Goal: Use online tool/utility: Utilize a website feature to perform a specific function

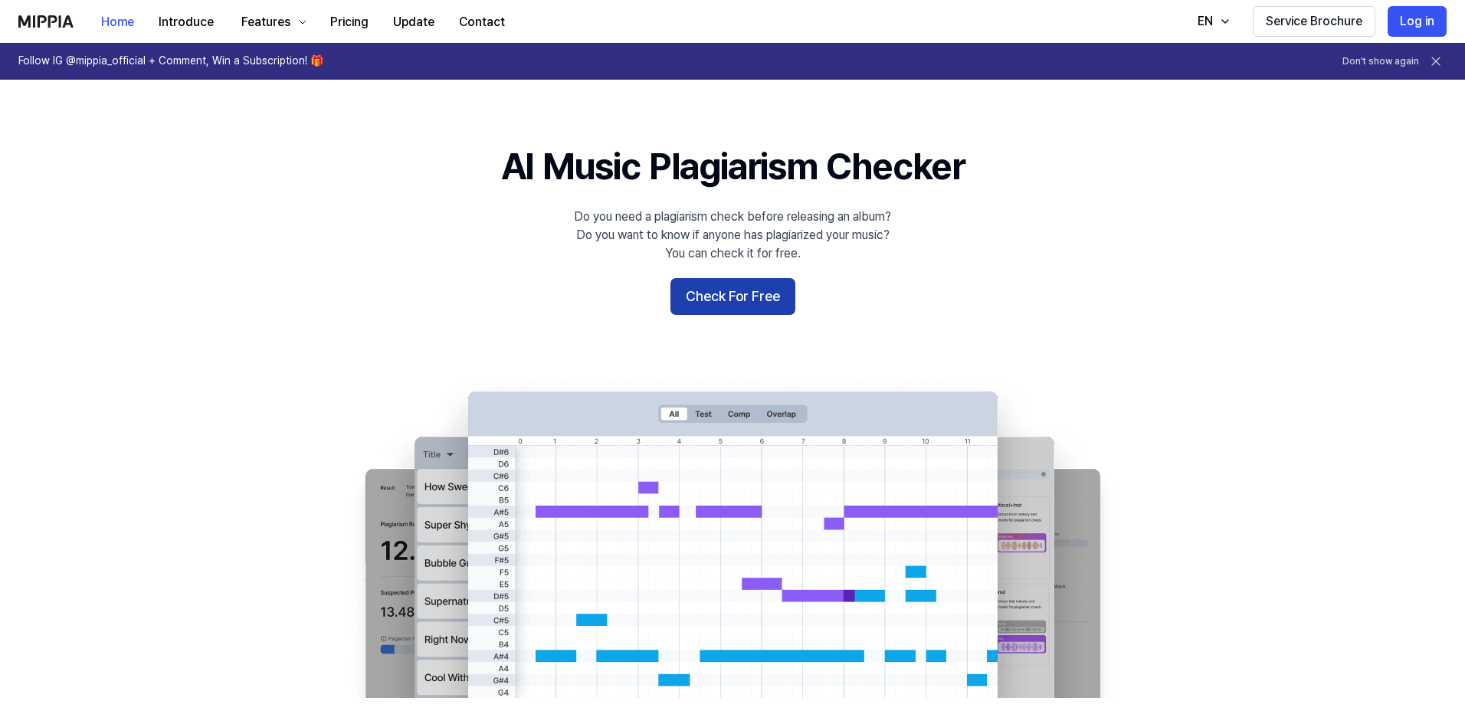
click at [735, 290] on button "Check For Free" at bounding box center [732, 296] width 125 height 37
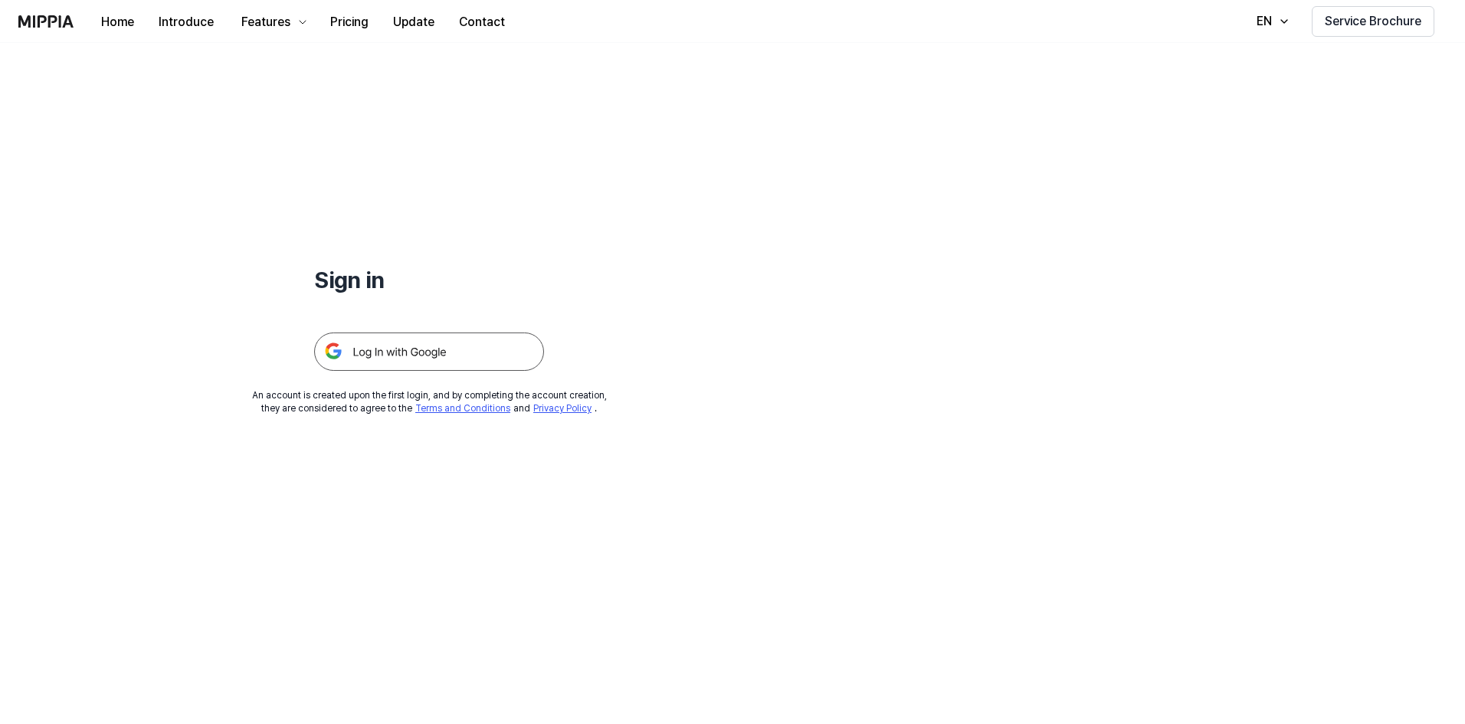
click at [451, 345] on img at bounding box center [429, 351] width 230 height 38
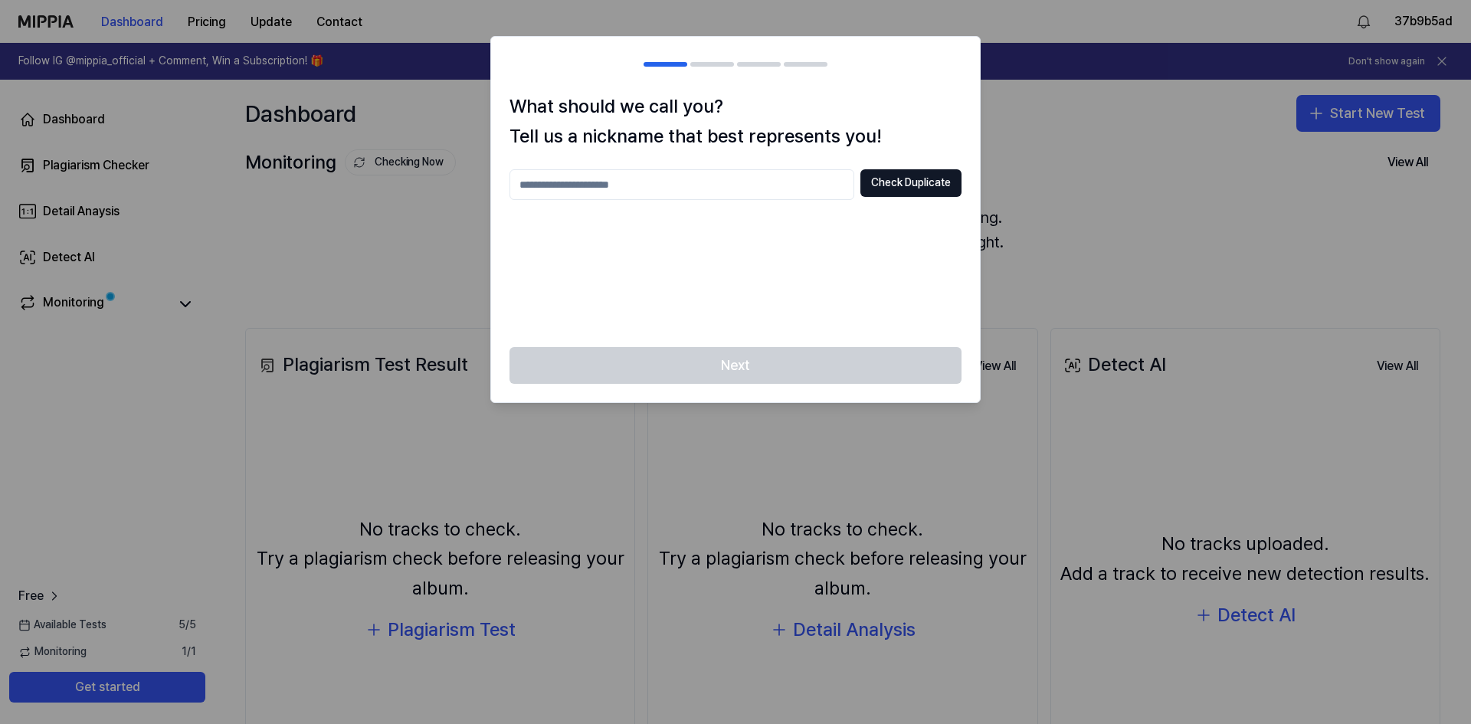
click at [702, 185] on input "text" at bounding box center [681, 184] width 345 height 31
type input "***"
click at [913, 185] on button "Check Duplicate" at bounding box center [910, 183] width 101 height 28
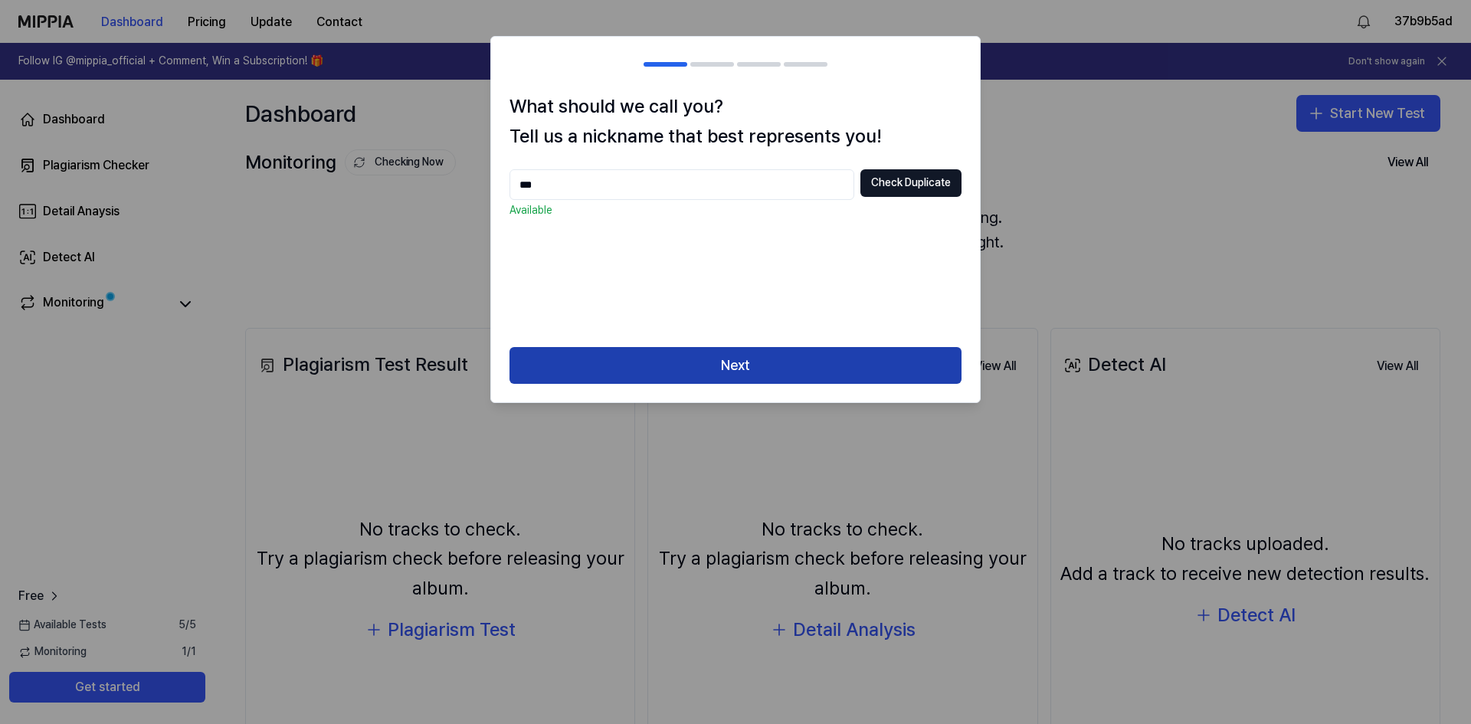
click at [803, 356] on button "Next" at bounding box center [735, 365] width 452 height 37
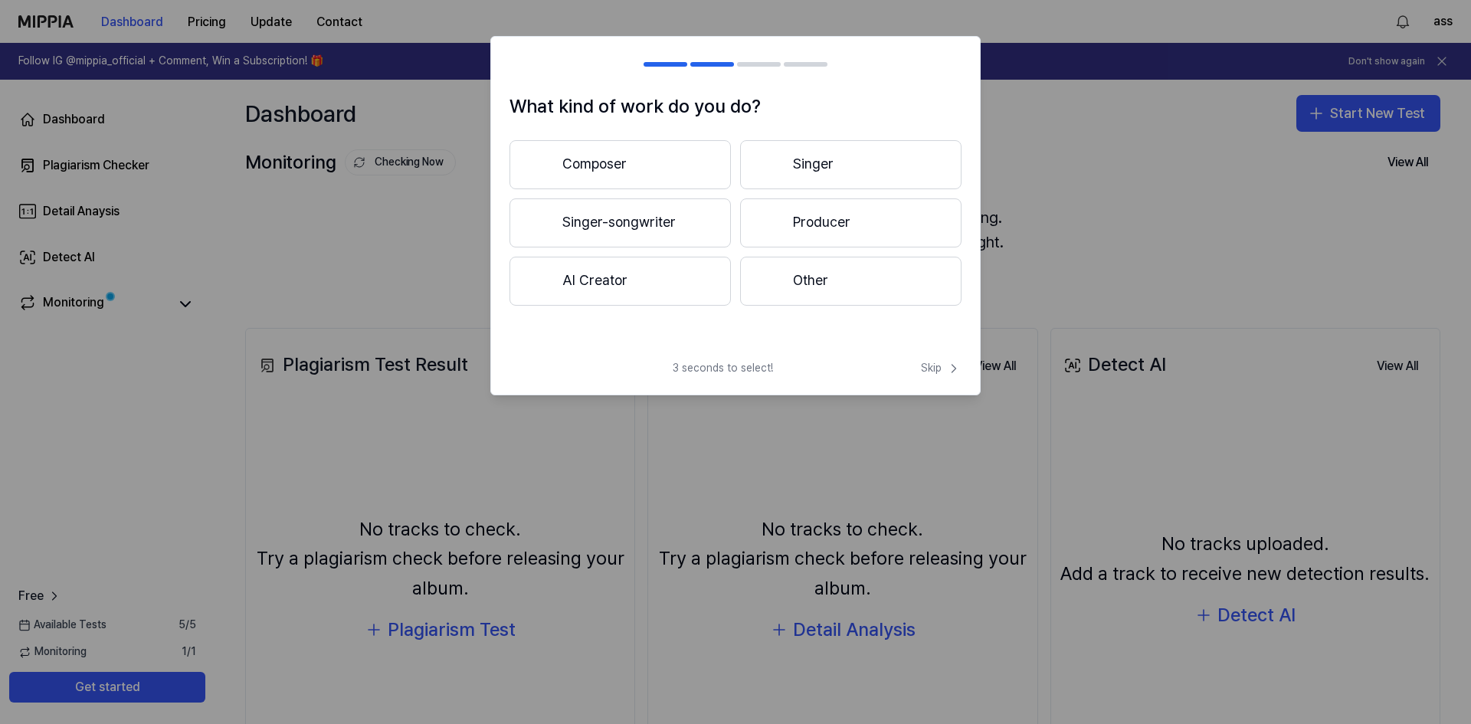
click at [854, 175] on button "Singer" at bounding box center [850, 164] width 221 height 49
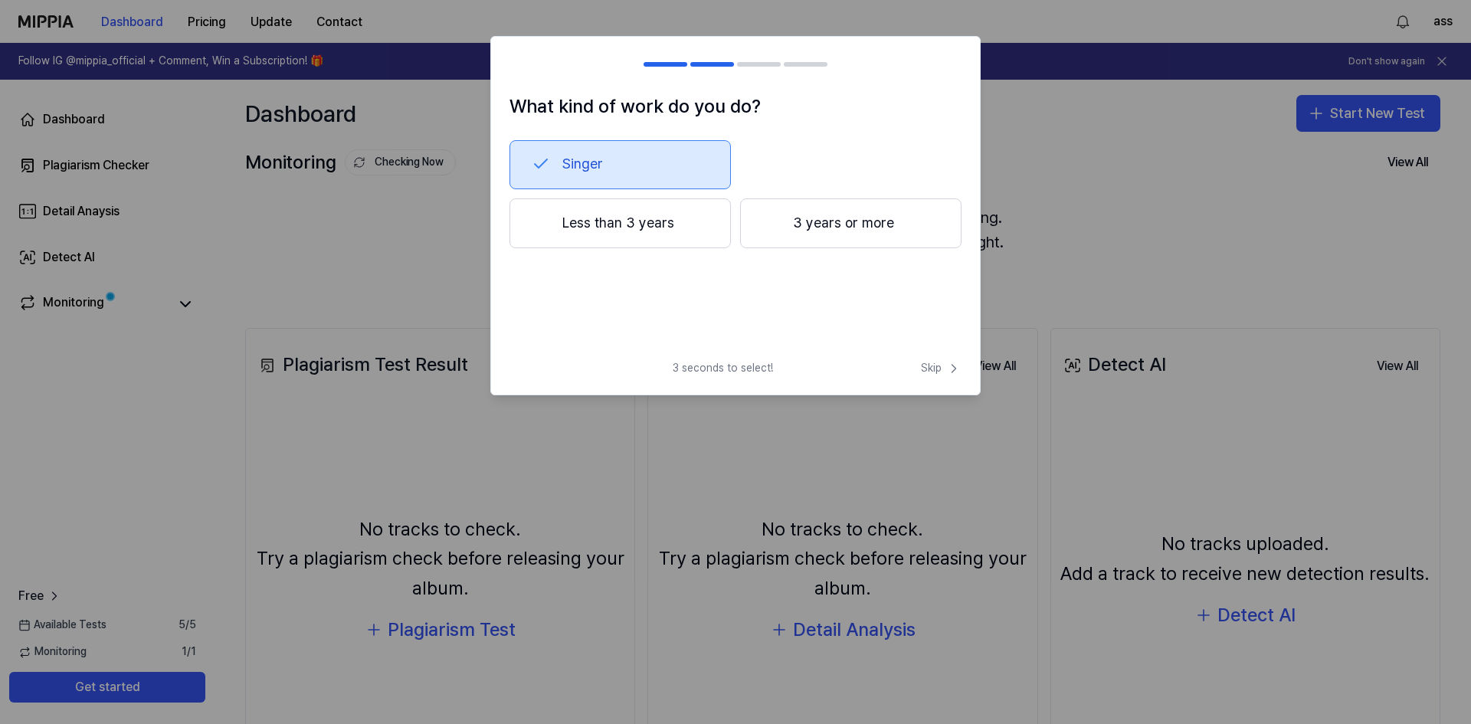
click at [857, 225] on button "3 years or more" at bounding box center [850, 223] width 221 height 51
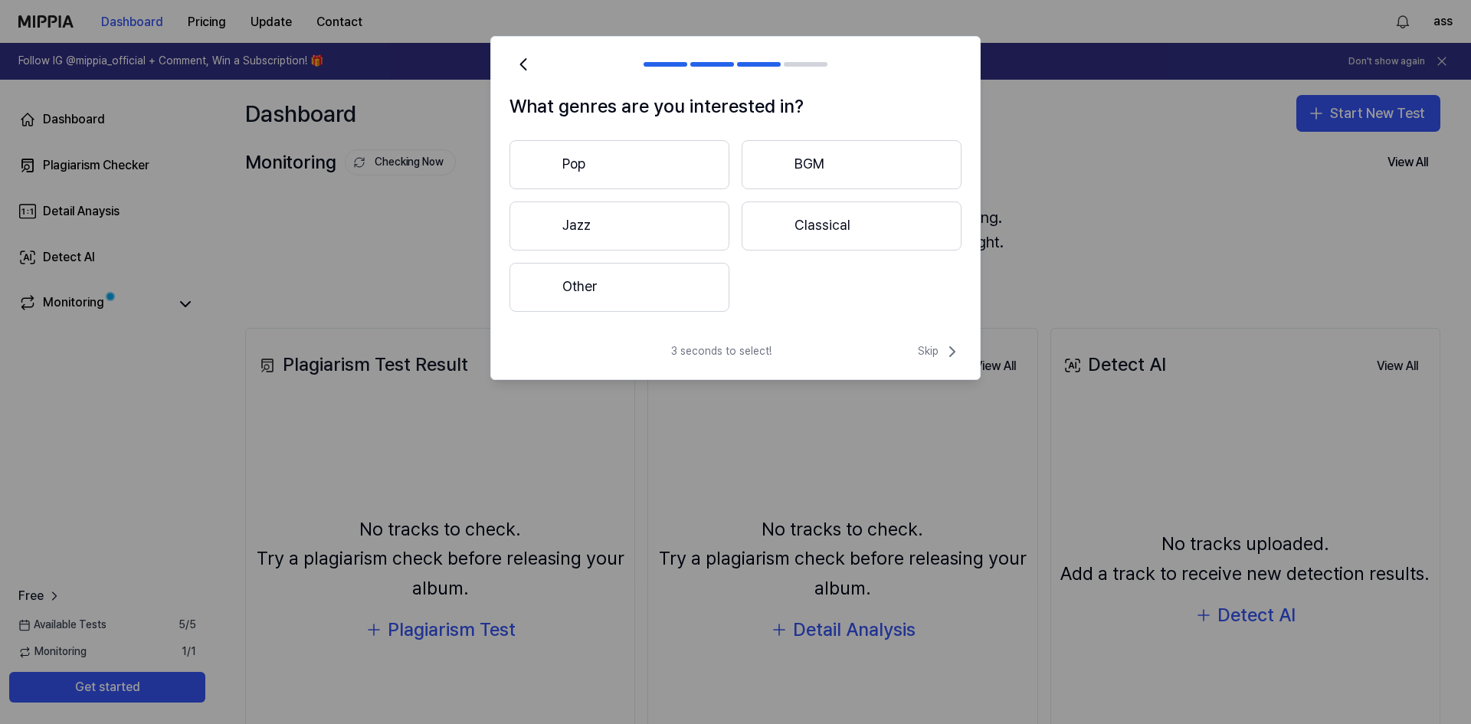
click at [864, 235] on button "Classical" at bounding box center [851, 225] width 220 height 49
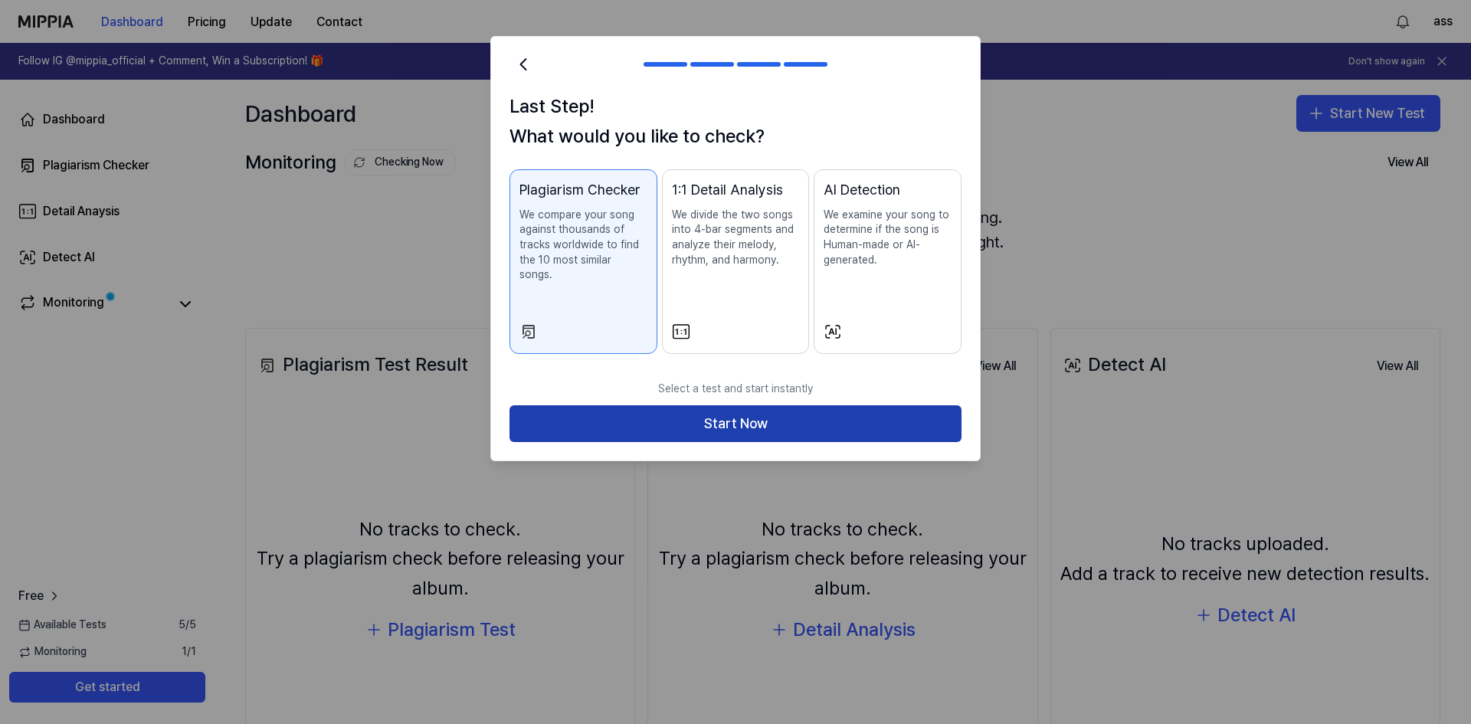
click at [871, 408] on button "Start Now" at bounding box center [735, 423] width 452 height 37
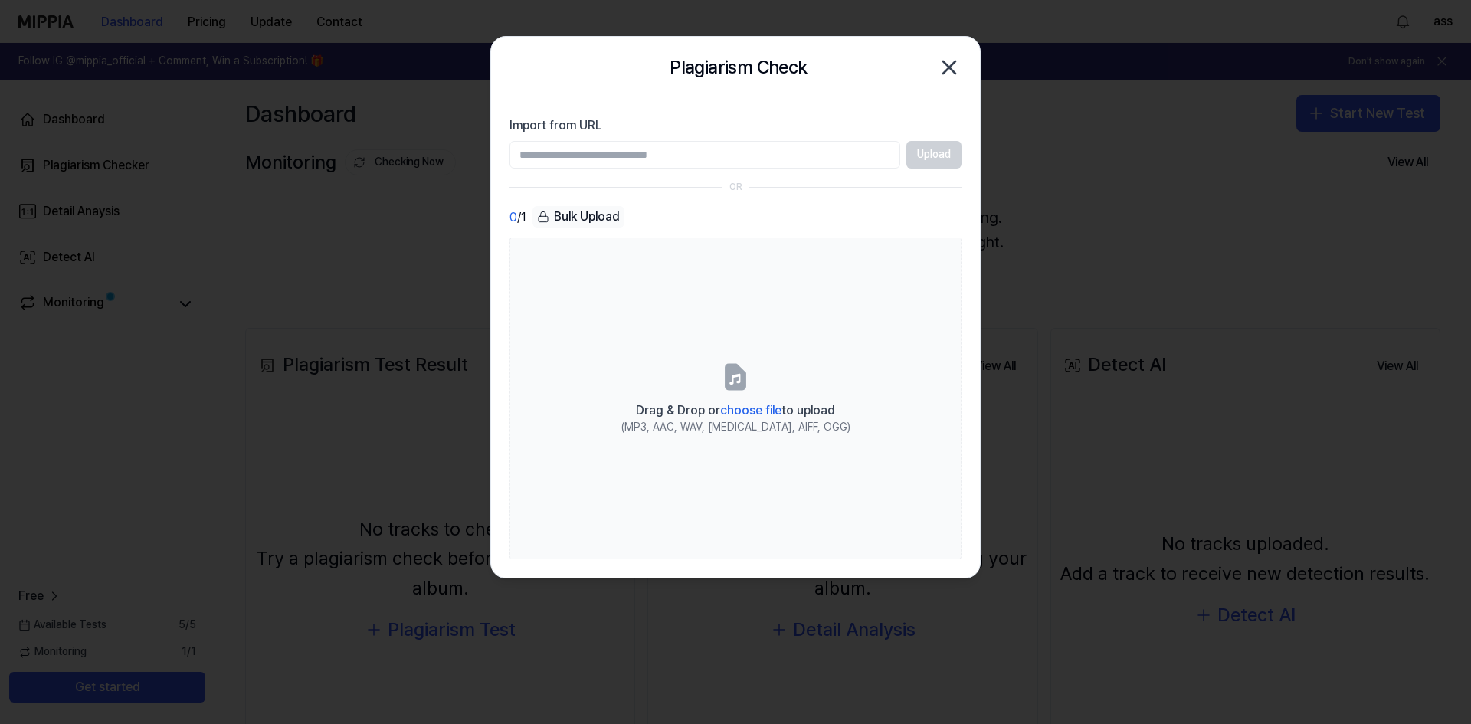
type input "**********"
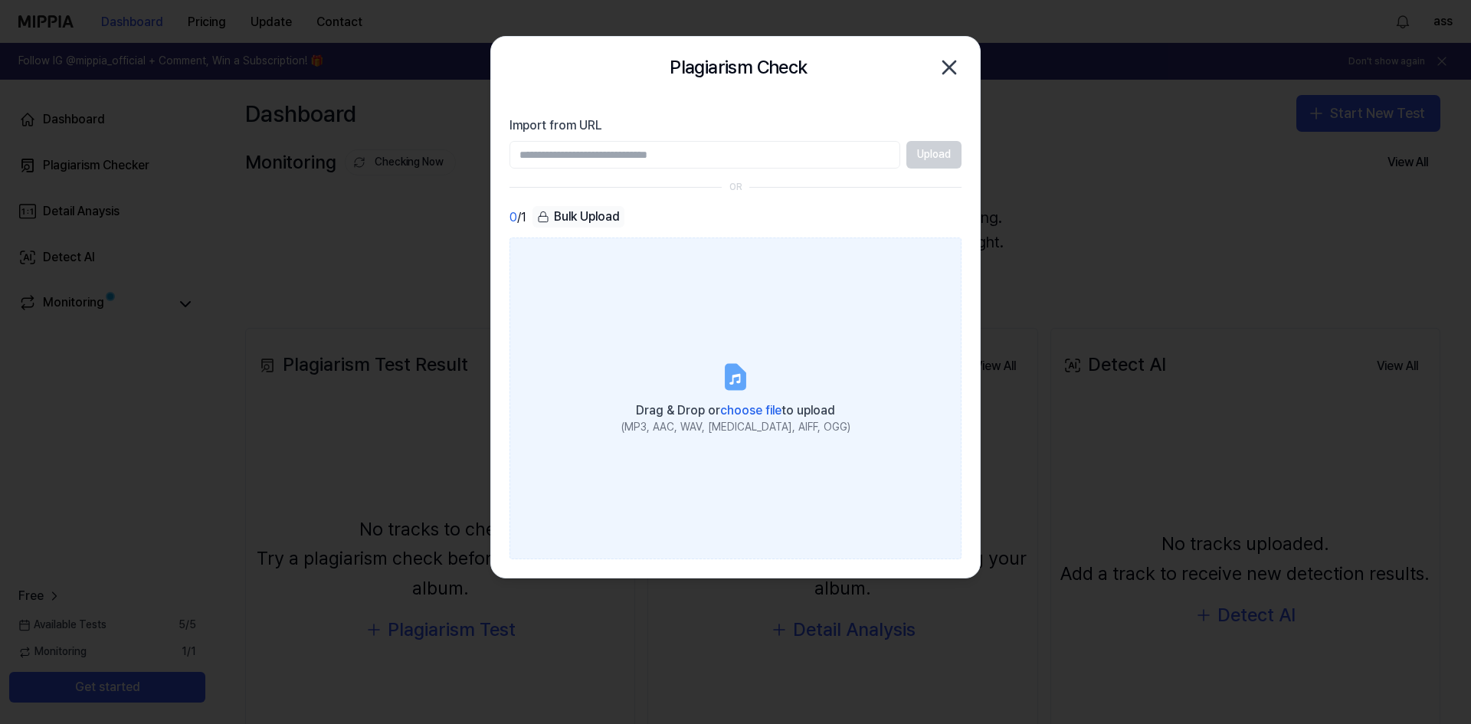
click at [752, 342] on label "Drag & Drop or choose file to upload (MP3, AAC, WAV, [MEDICAL_DATA], AIFF, OGG)" at bounding box center [735, 398] width 452 height 322
click at [0, 0] on input "Drag & Drop or choose file to upload (MP3, AAC, WAV, [MEDICAL_DATA], AIFF, OGG)" at bounding box center [0, 0] width 0 height 0
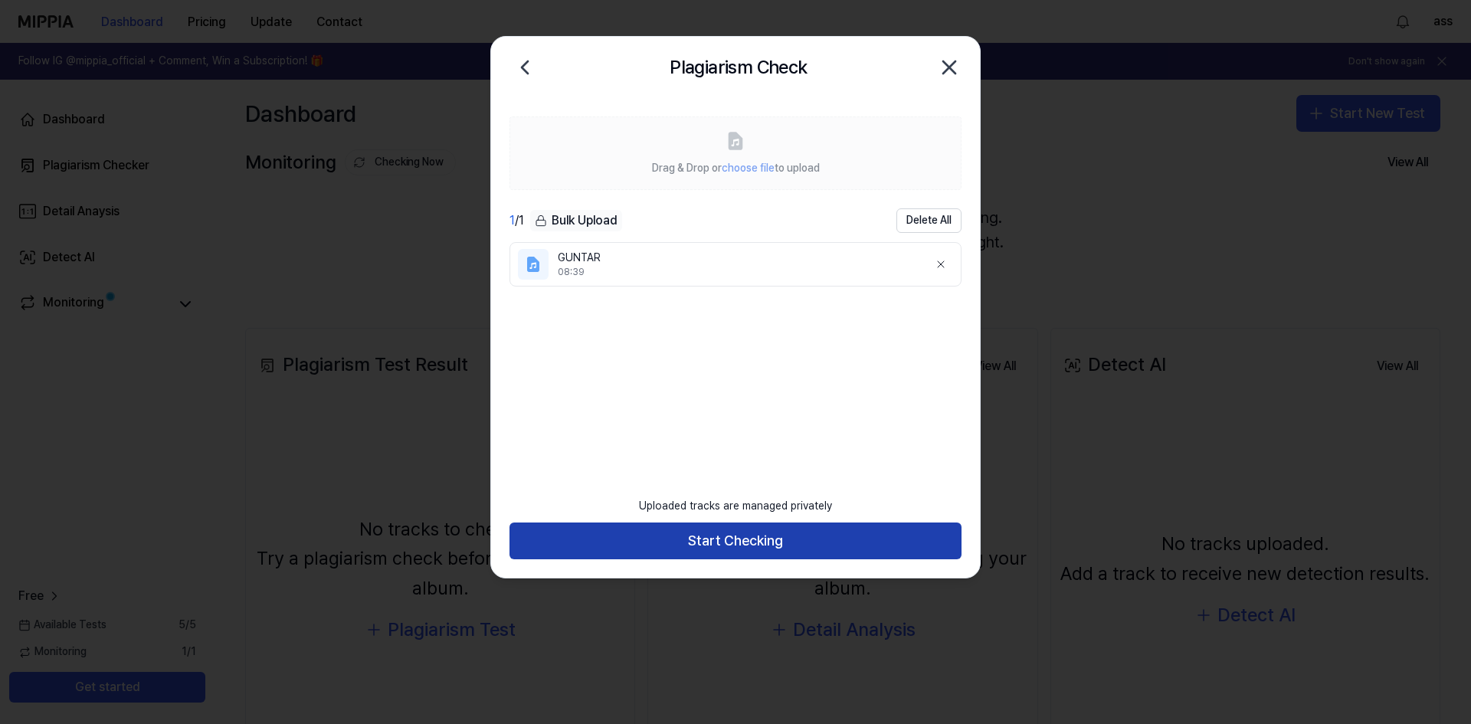
click at [759, 535] on button "Start Checking" at bounding box center [735, 540] width 452 height 37
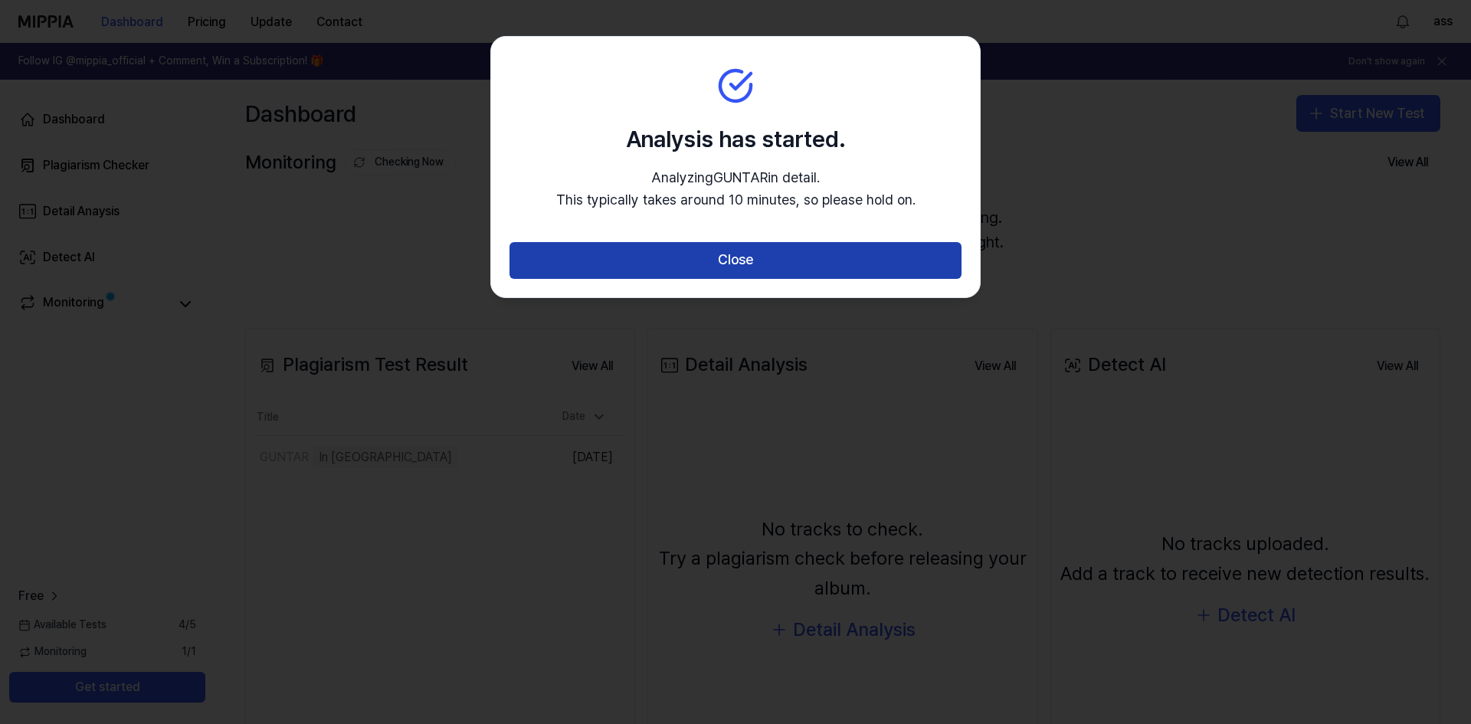
click at [735, 260] on button "Close" at bounding box center [735, 260] width 452 height 37
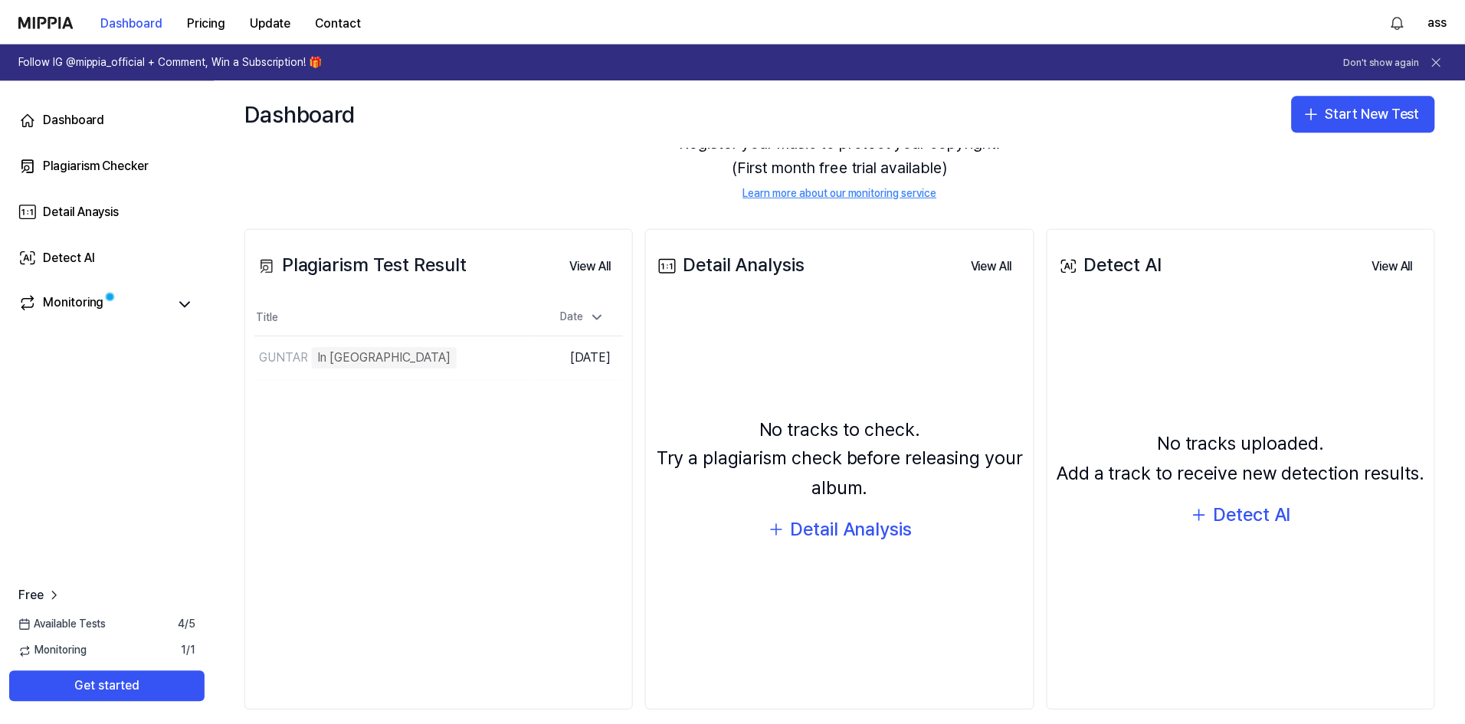
scroll to position [117, 0]
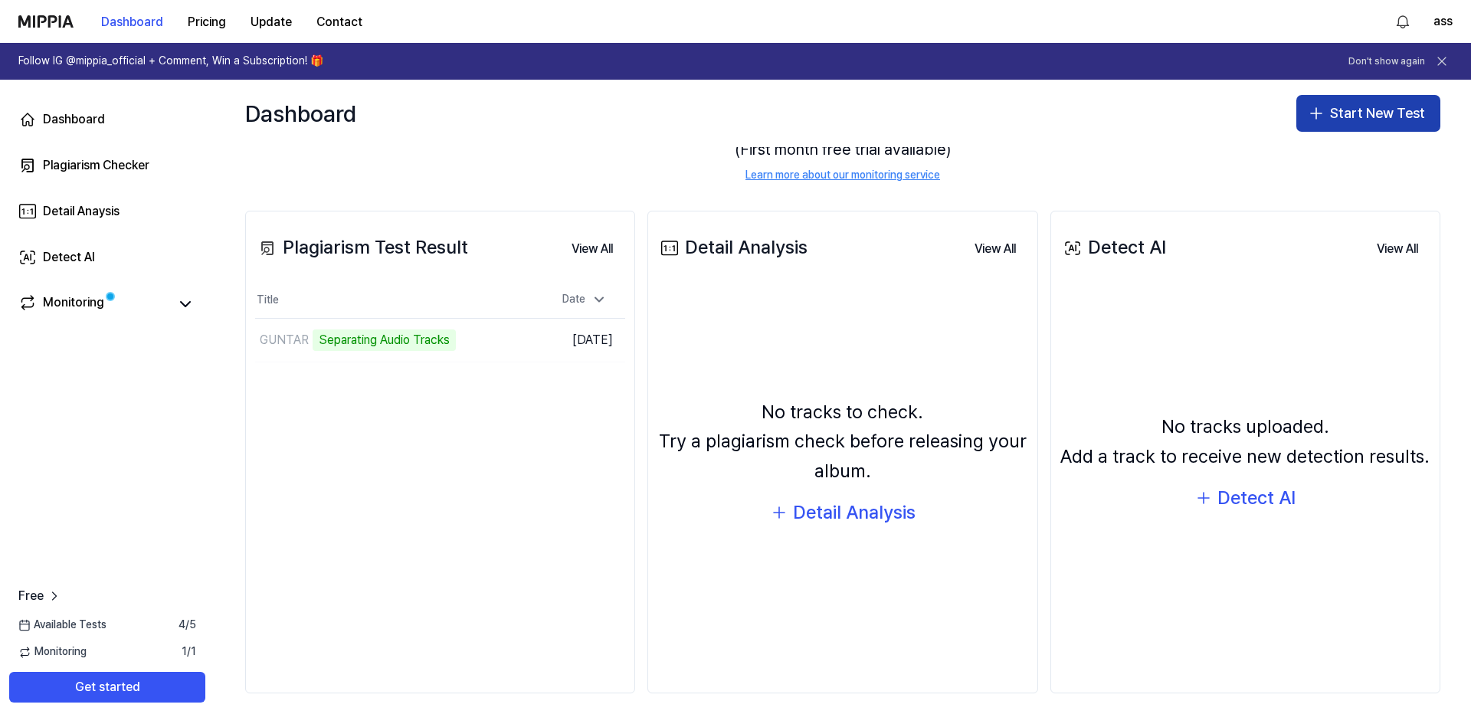
click at [1388, 113] on button "Start New Test" at bounding box center [1368, 113] width 144 height 37
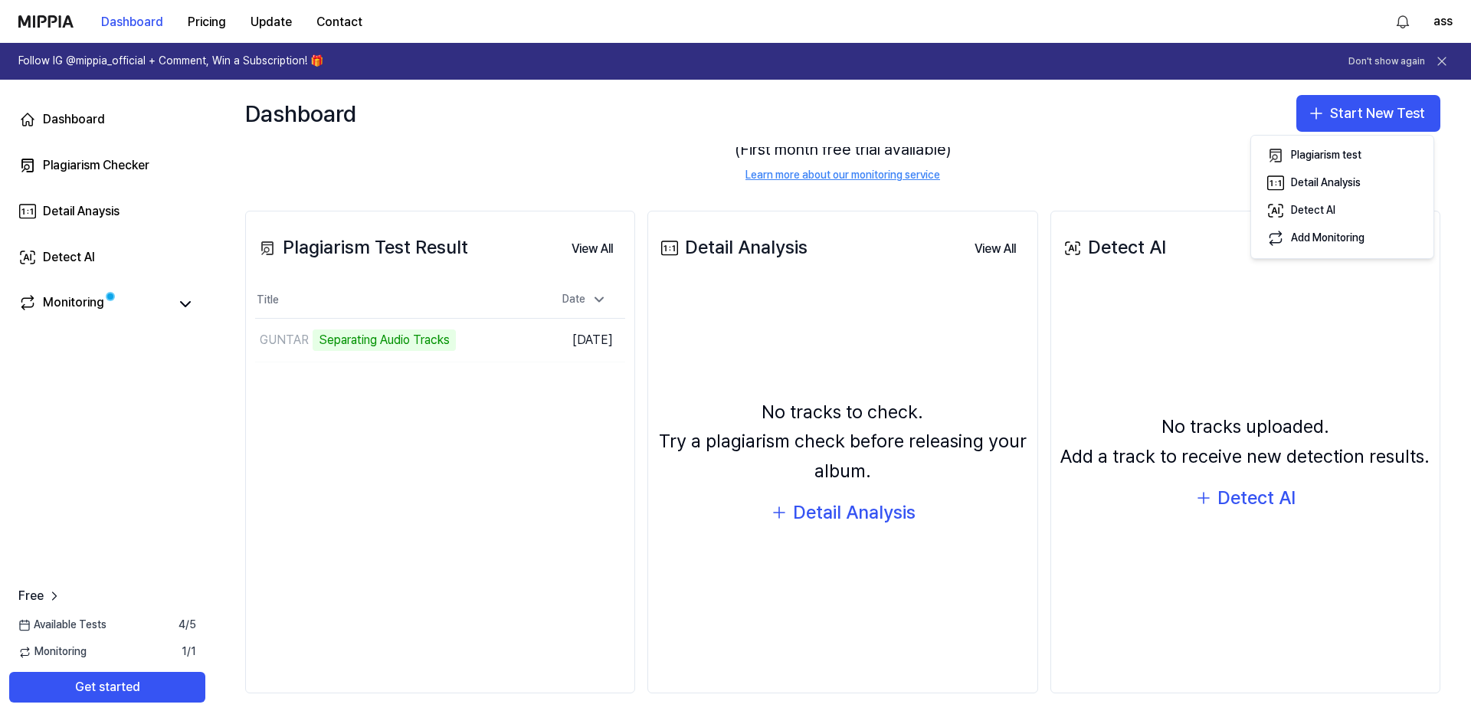
click at [1150, 139] on div "Dashboard Start New Test" at bounding box center [842, 113] width 1256 height 67
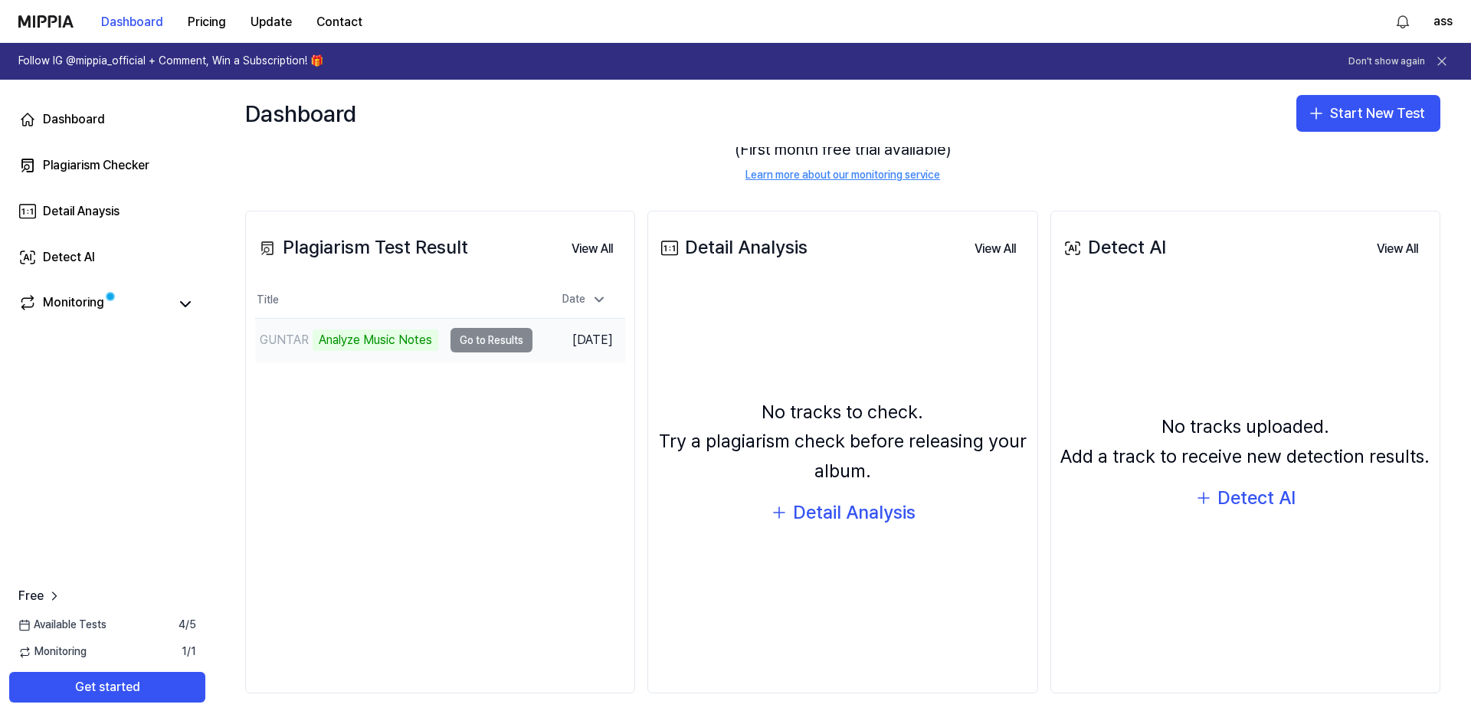
click at [483, 336] on td "GUNTAR Analyze Music Notes Go to Results" at bounding box center [393, 340] width 277 height 43
click at [98, 693] on button "Get started" at bounding box center [107, 687] width 196 height 31
